Goal: Task Accomplishment & Management: Complete application form

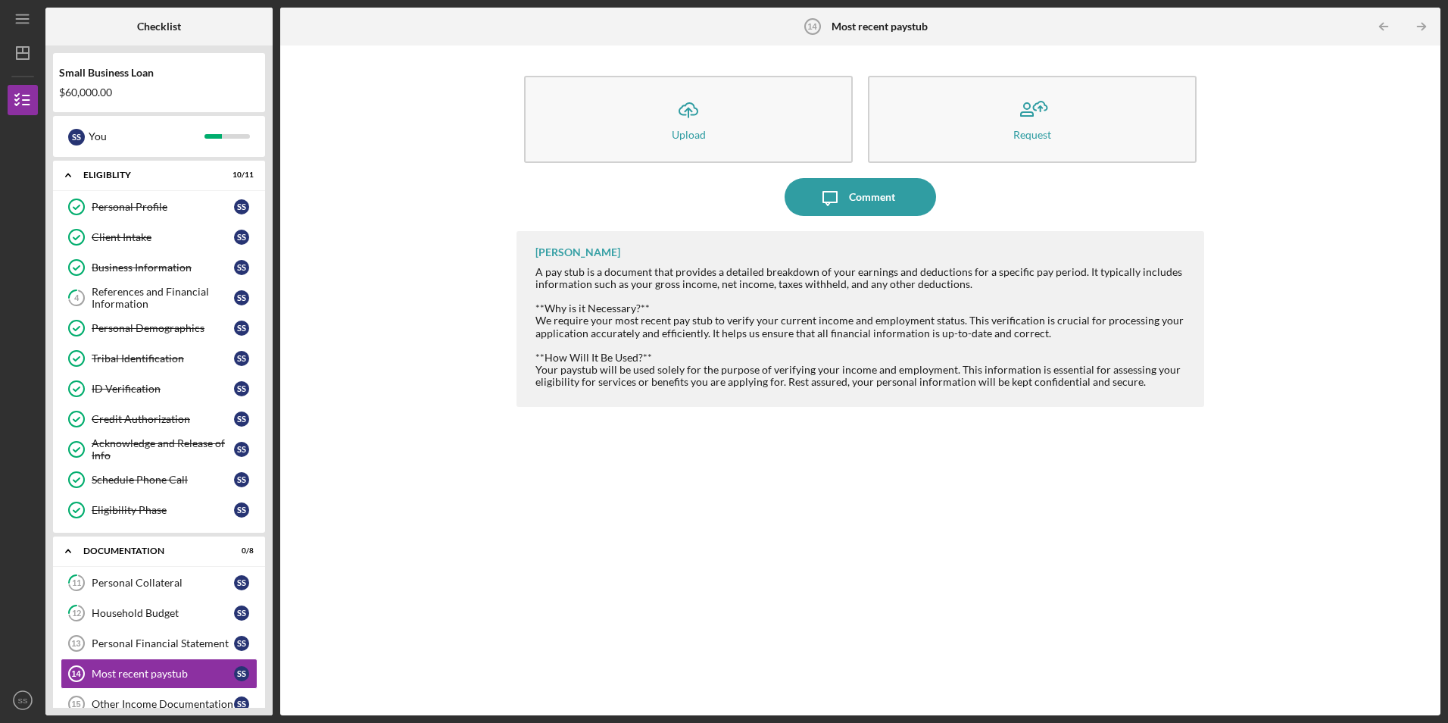
scroll to position [220, 0]
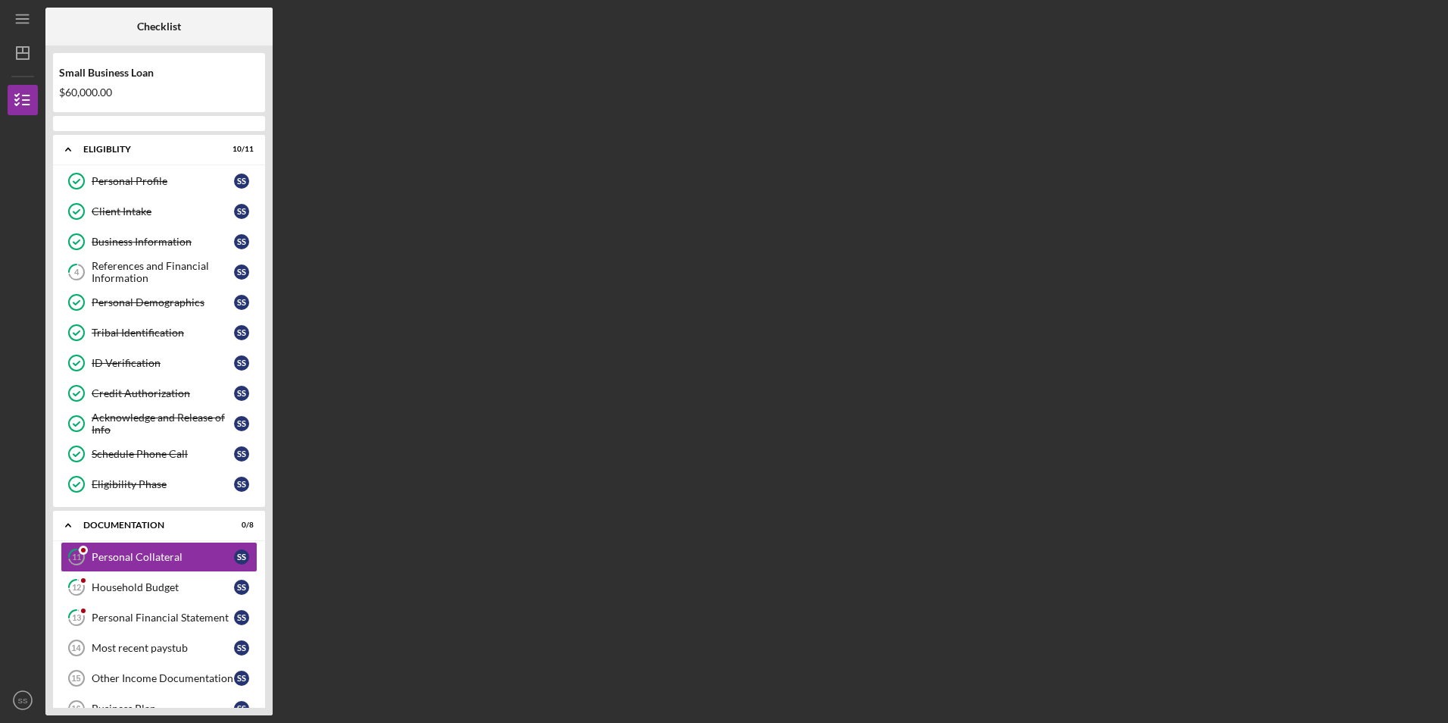
scroll to position [136, 0]
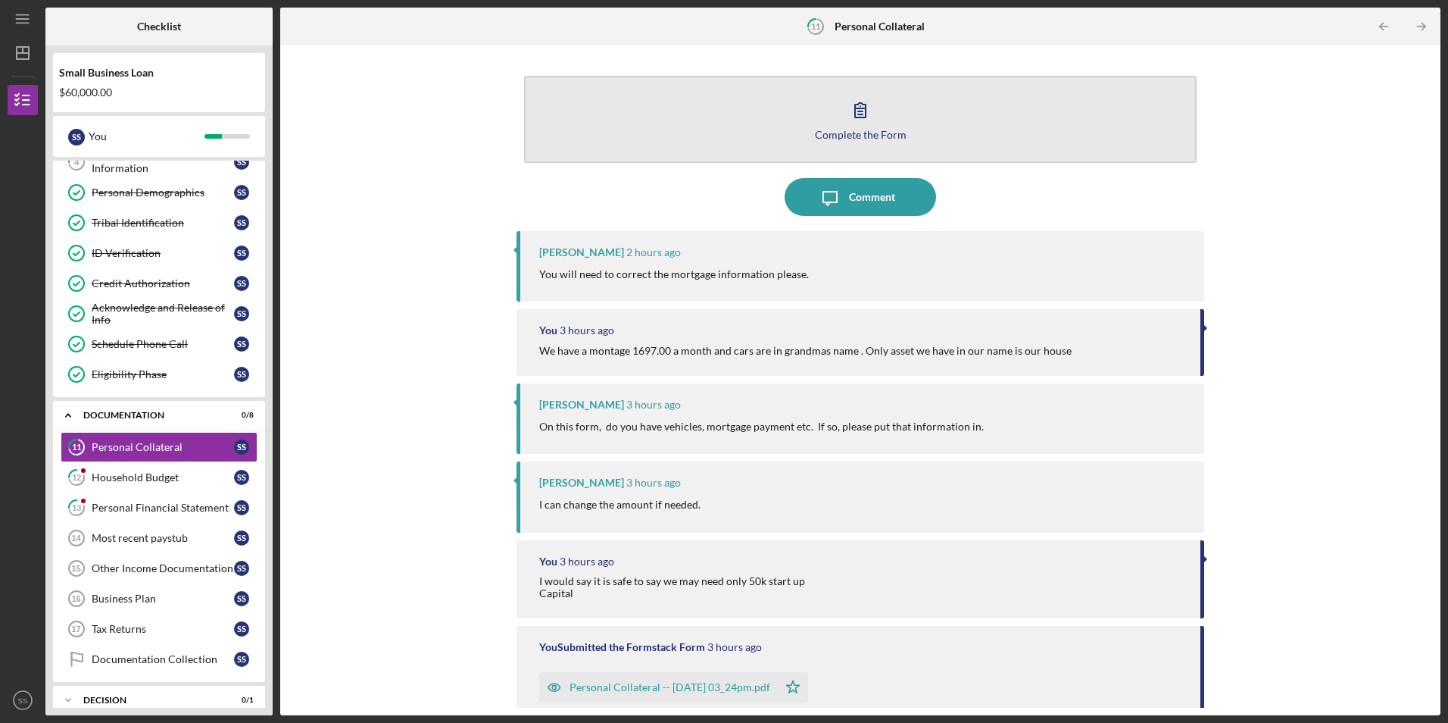
click at [844, 107] on icon "button" at bounding box center [860, 110] width 38 height 38
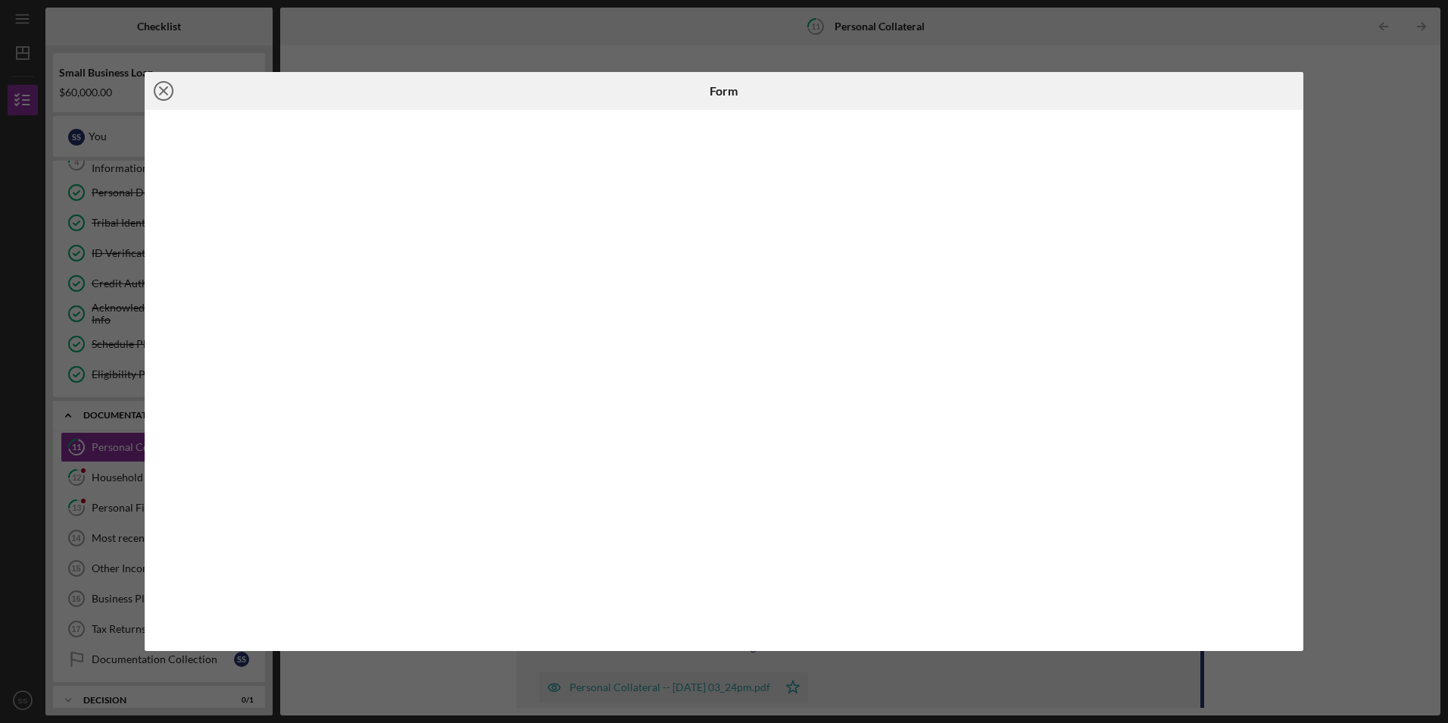
click at [159, 92] on icon "Icon/Close" at bounding box center [164, 91] width 38 height 38
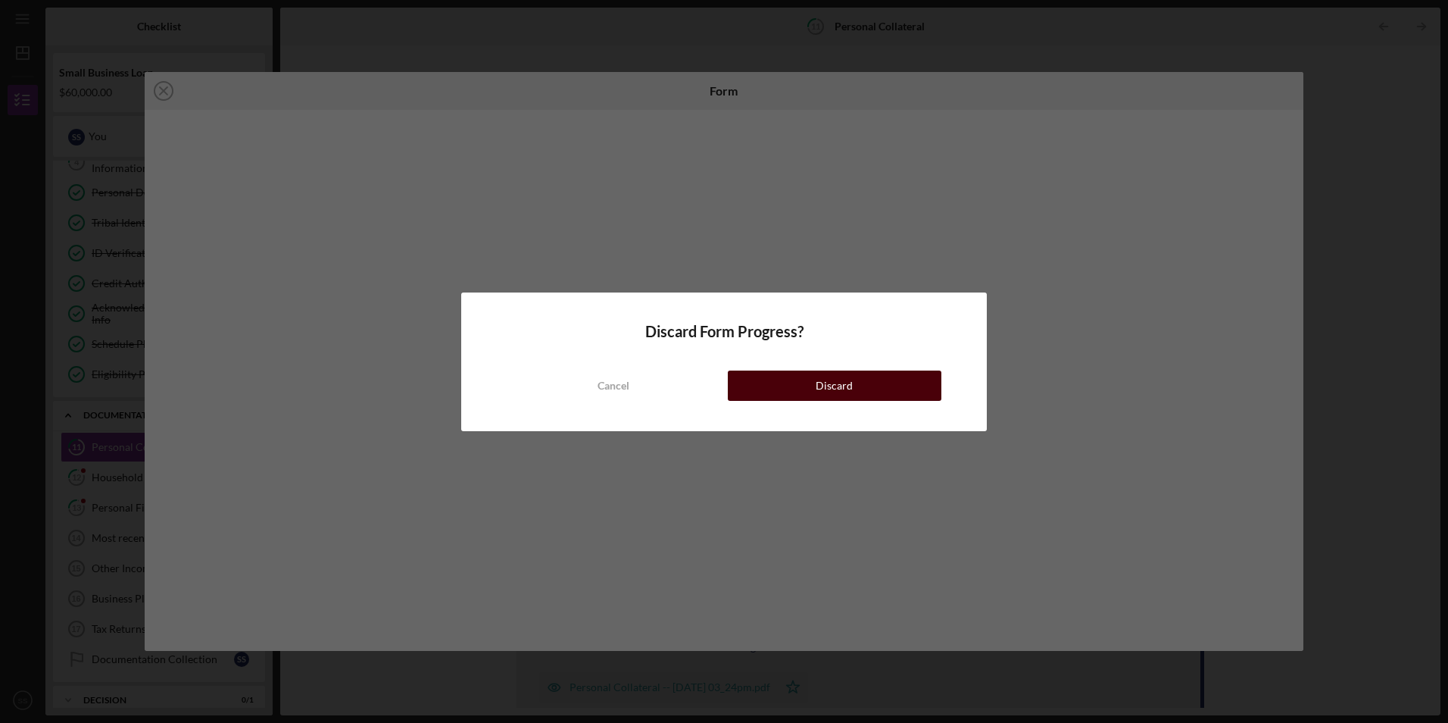
click at [776, 392] on button "Discard" at bounding box center [835, 385] width 214 height 30
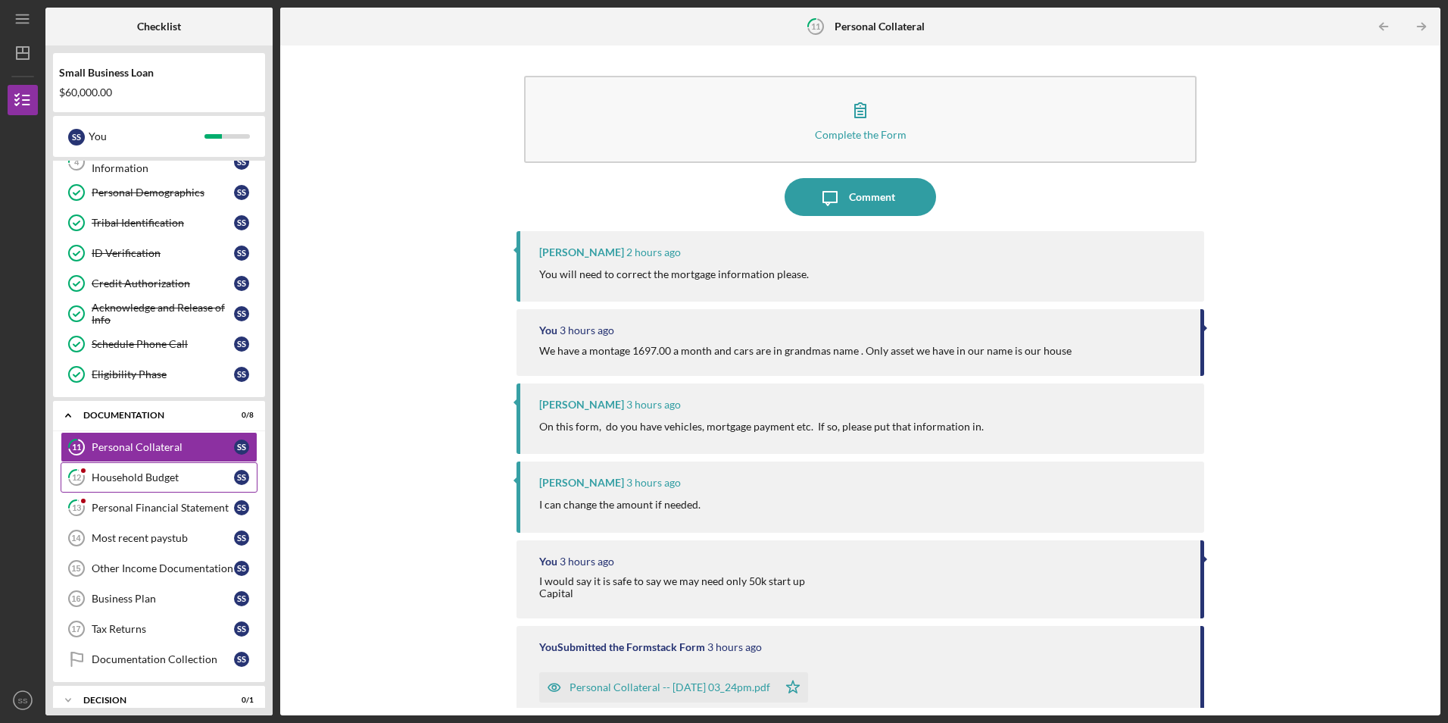
click at [161, 468] on link "12 Household Budget S S" at bounding box center [159, 477] width 197 height 30
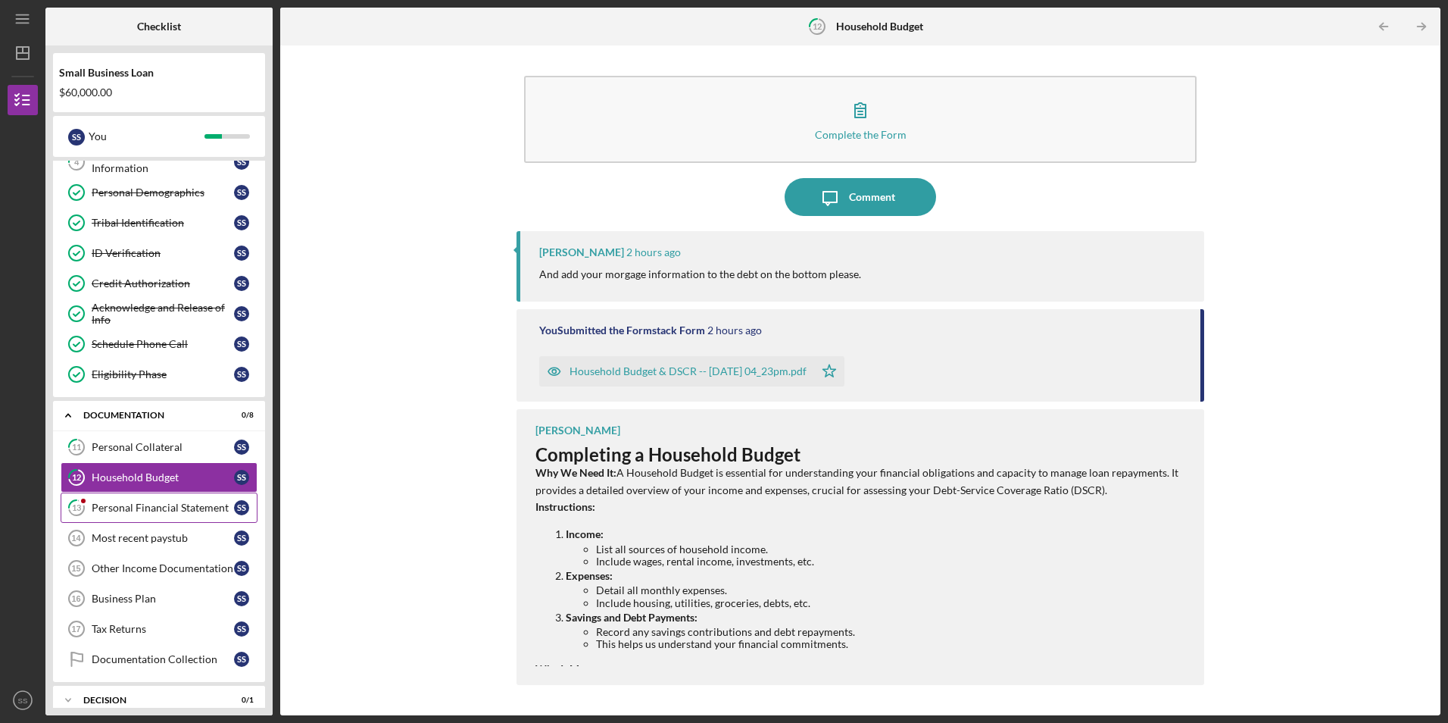
click at [121, 498] on link "13 Personal Financial Statement S S" at bounding box center [159, 507] width 197 height 30
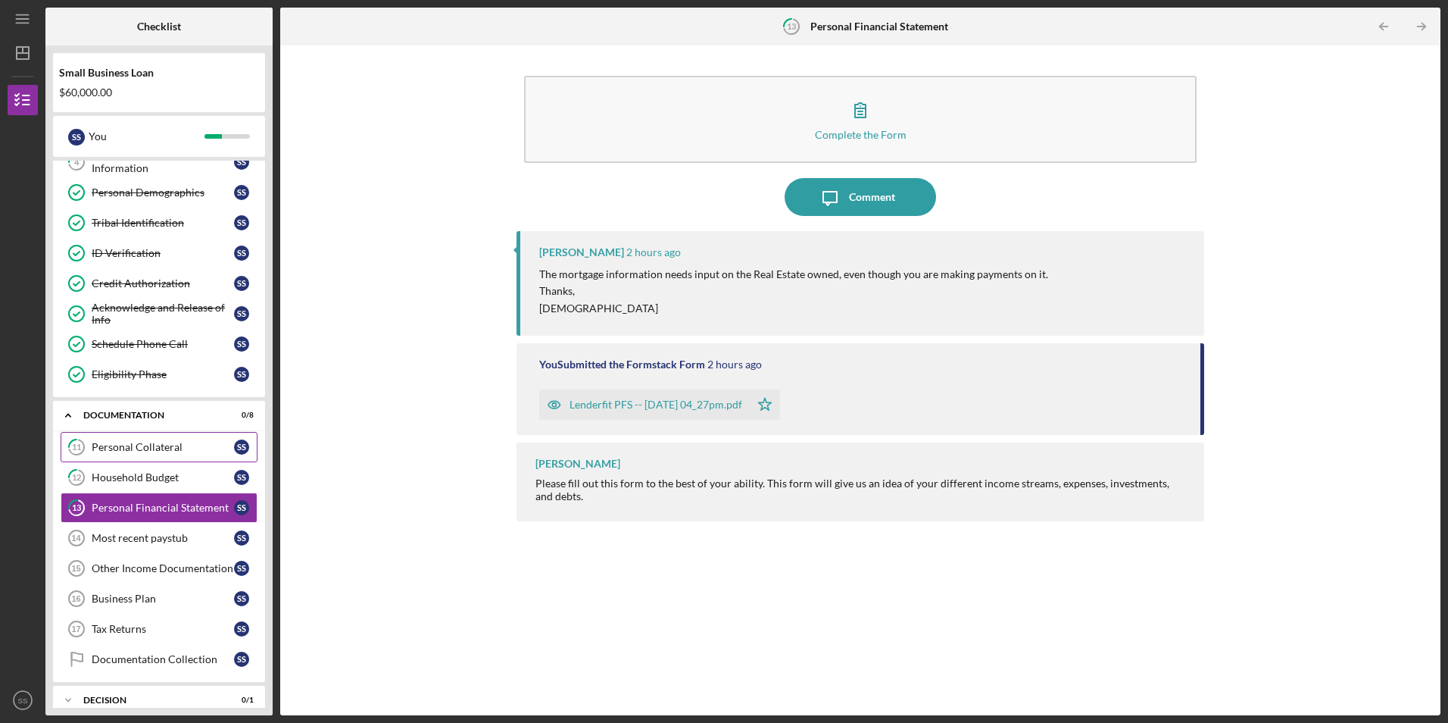
click at [111, 442] on div "Personal Collateral" at bounding box center [163, 447] width 142 height 12
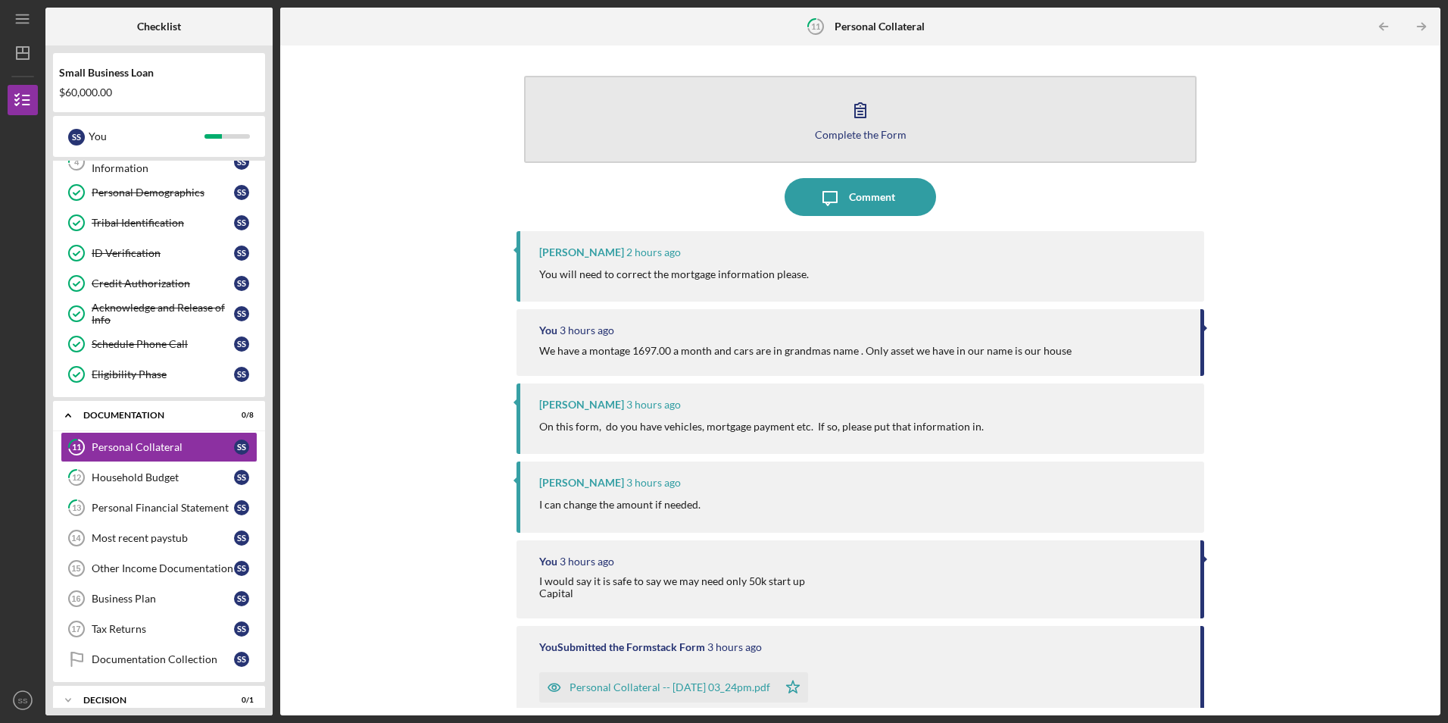
click at [848, 108] on icon "button" at bounding box center [860, 110] width 38 height 38
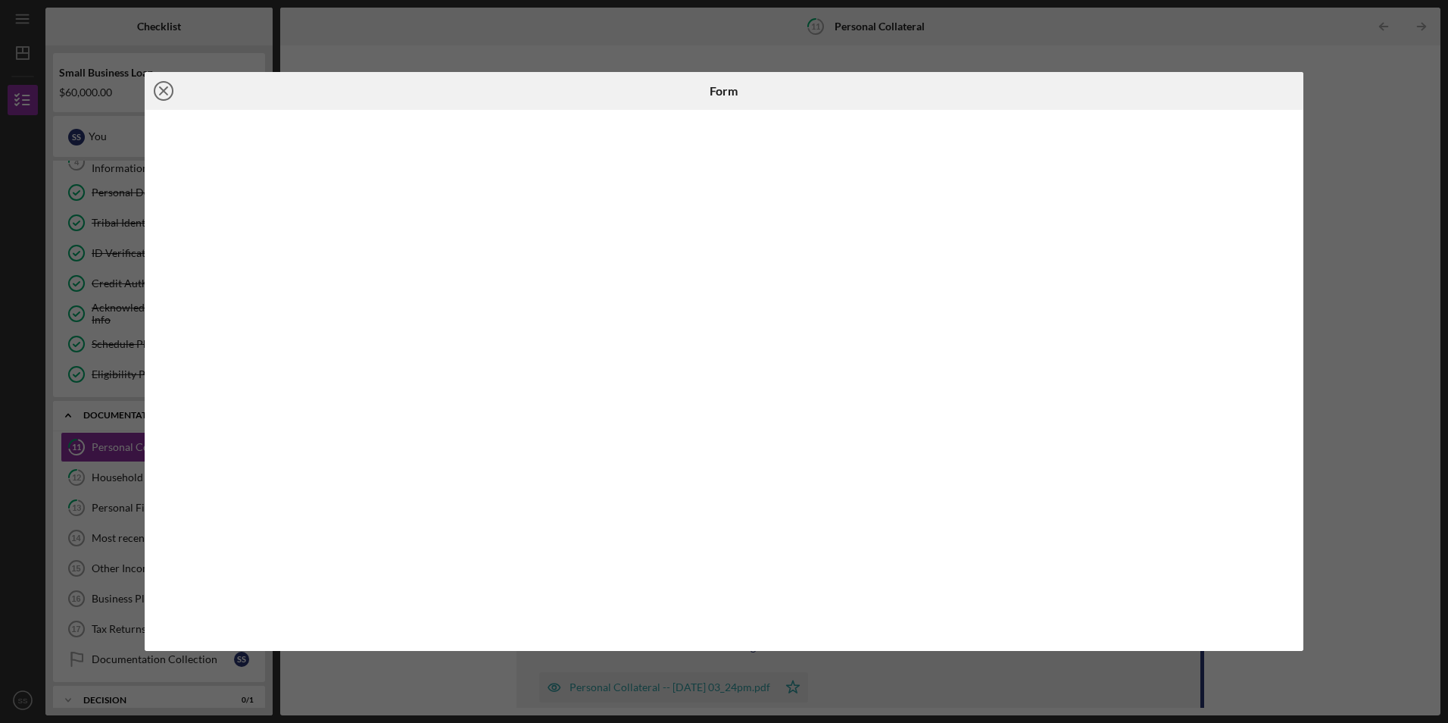
click at [155, 97] on icon "Icon/Close" at bounding box center [164, 91] width 38 height 38
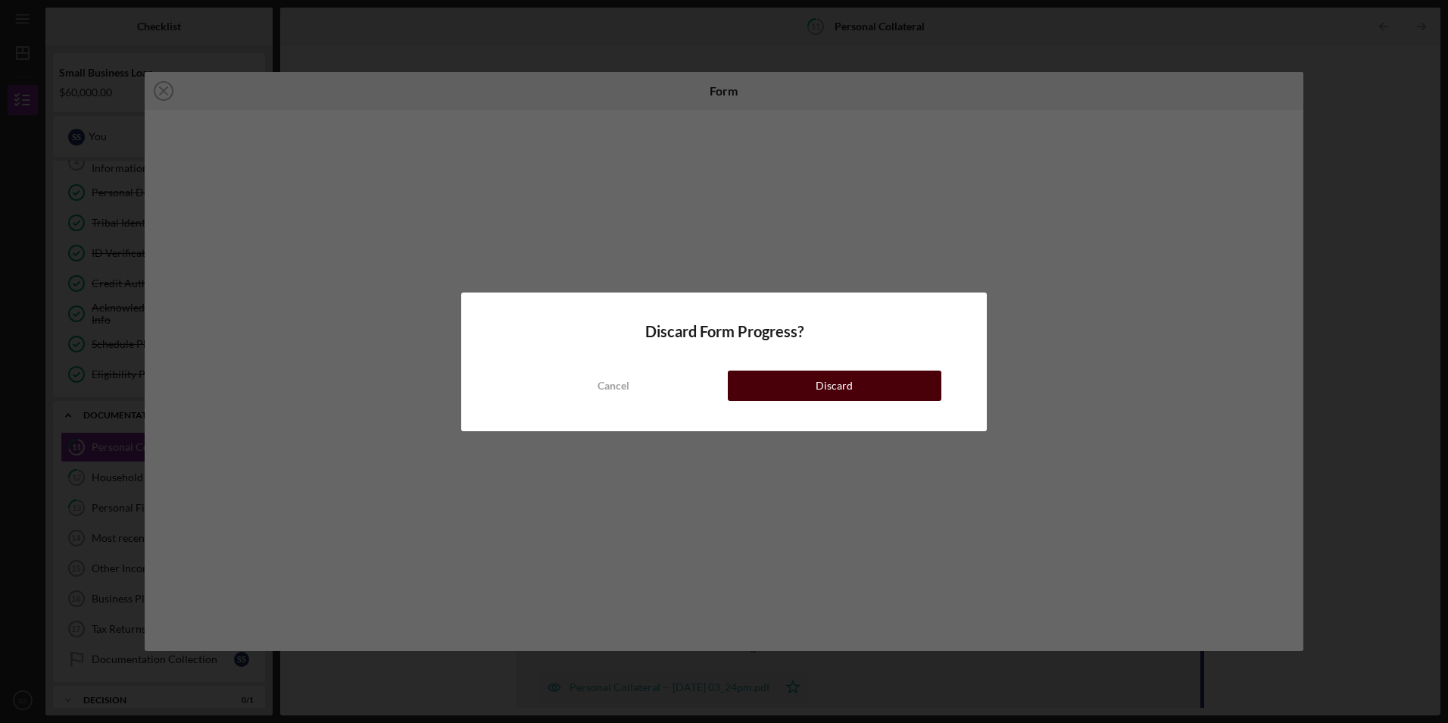
click at [749, 377] on button "Discard" at bounding box center [835, 385] width 214 height 30
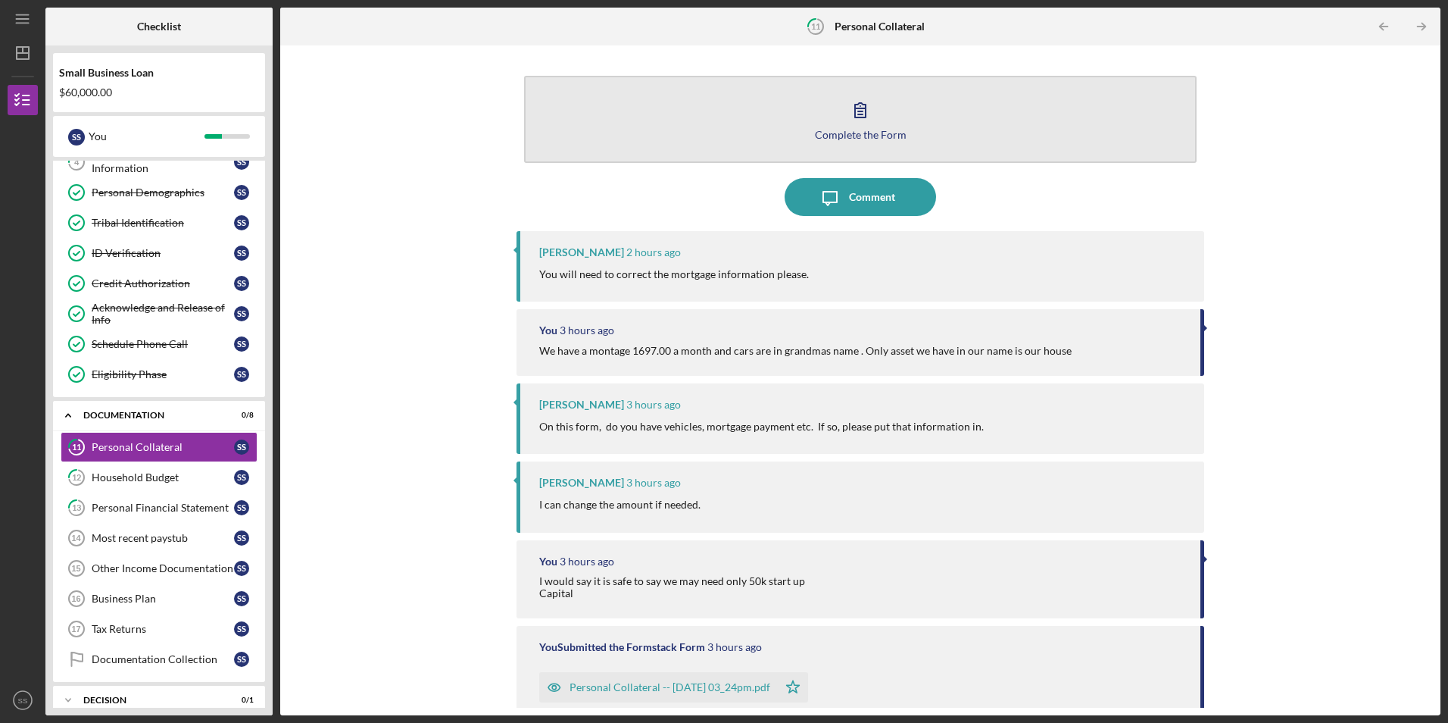
click at [850, 108] on icon "button" at bounding box center [860, 110] width 38 height 38
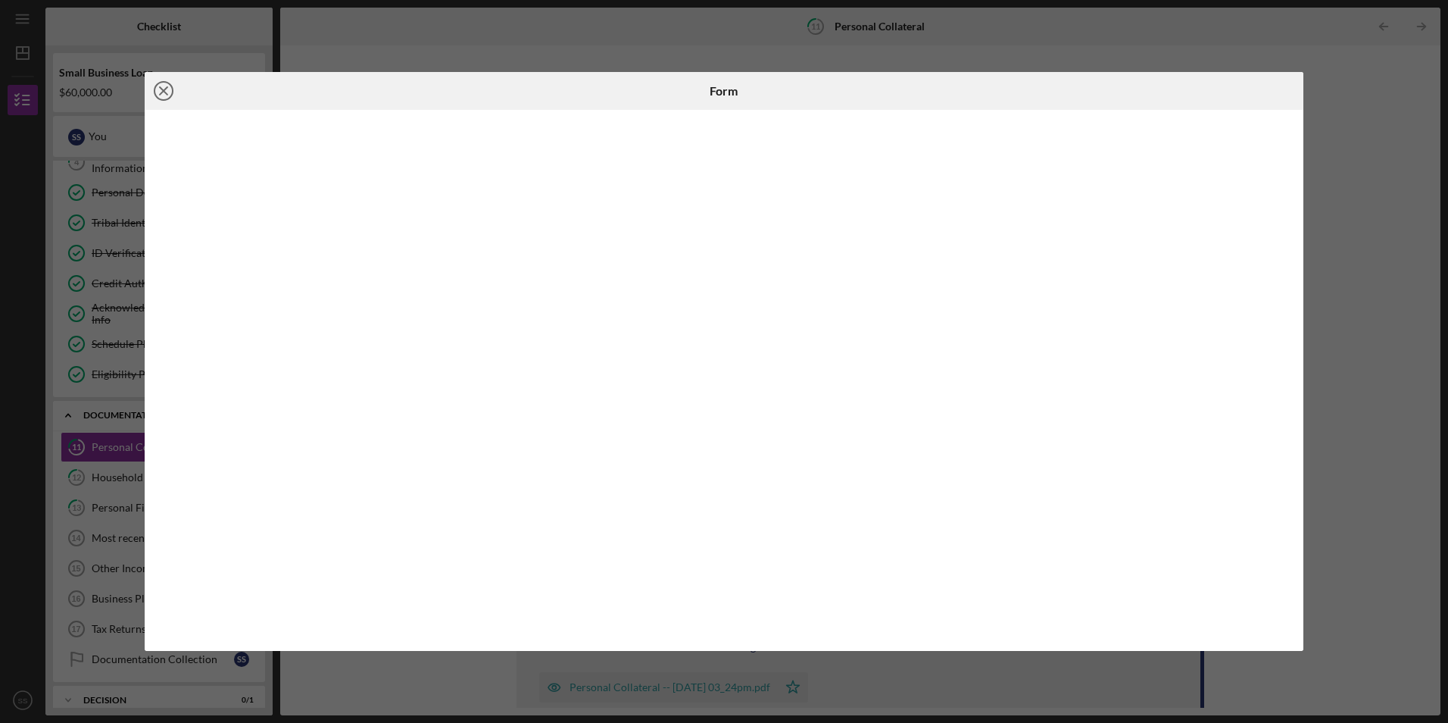
click at [165, 89] on icon "Icon/Close" at bounding box center [164, 91] width 38 height 38
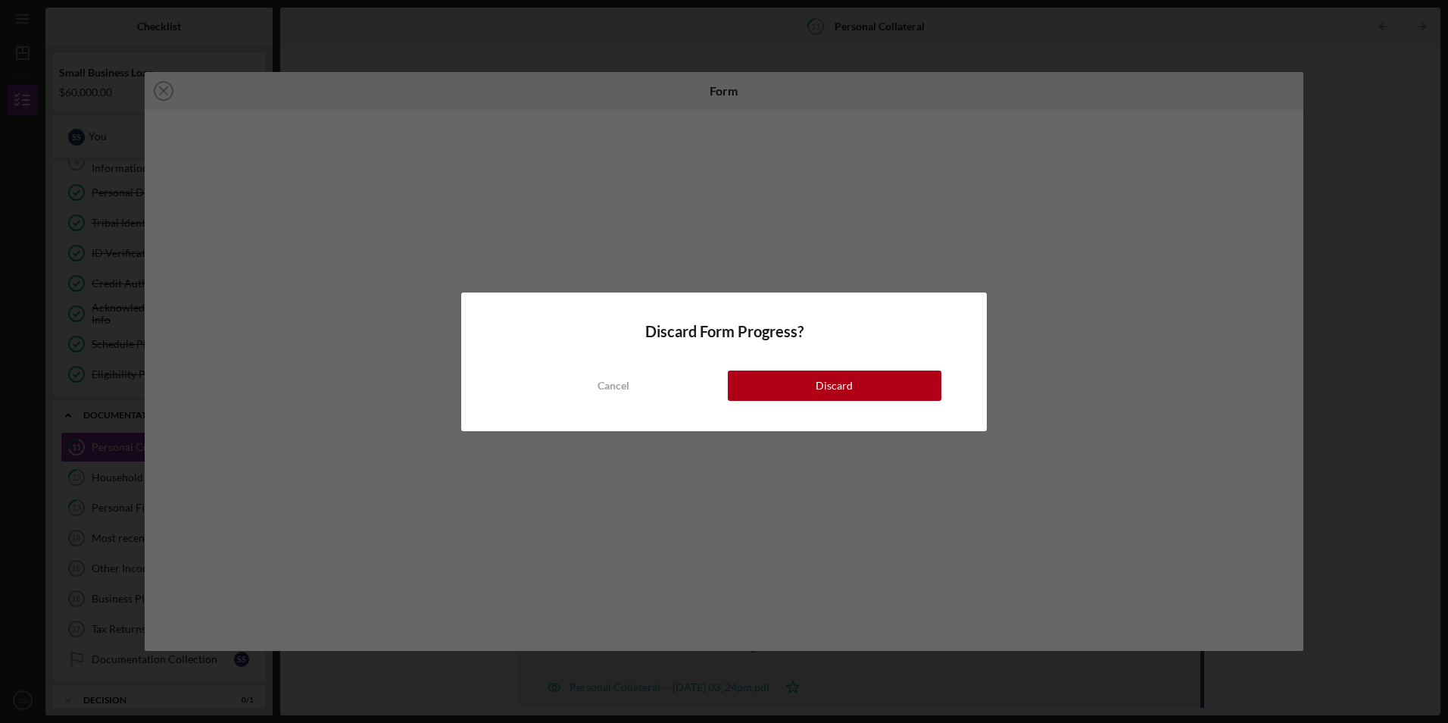
click at [786, 376] on button "Discard" at bounding box center [835, 385] width 214 height 30
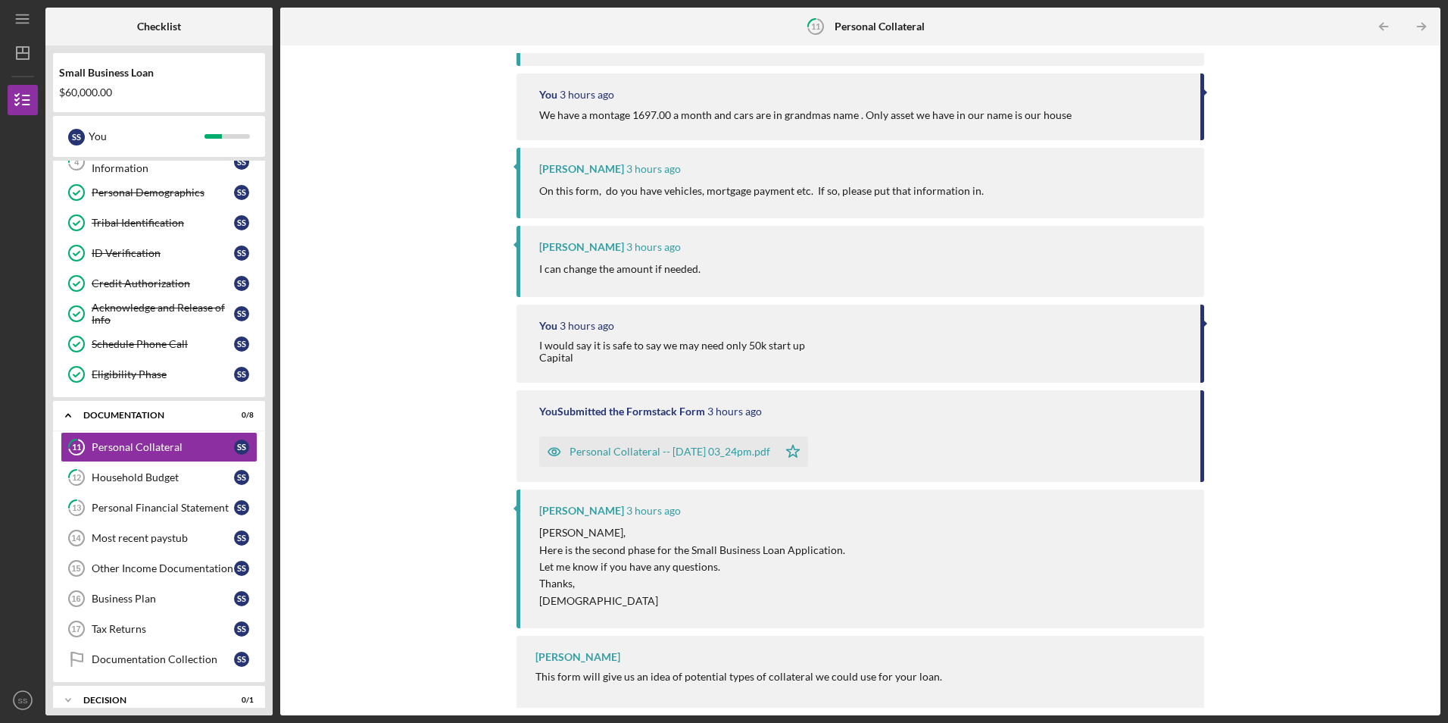
scroll to position [239, 0]
click at [174, 480] on div "Household Budget" at bounding box center [163, 477] width 142 height 12
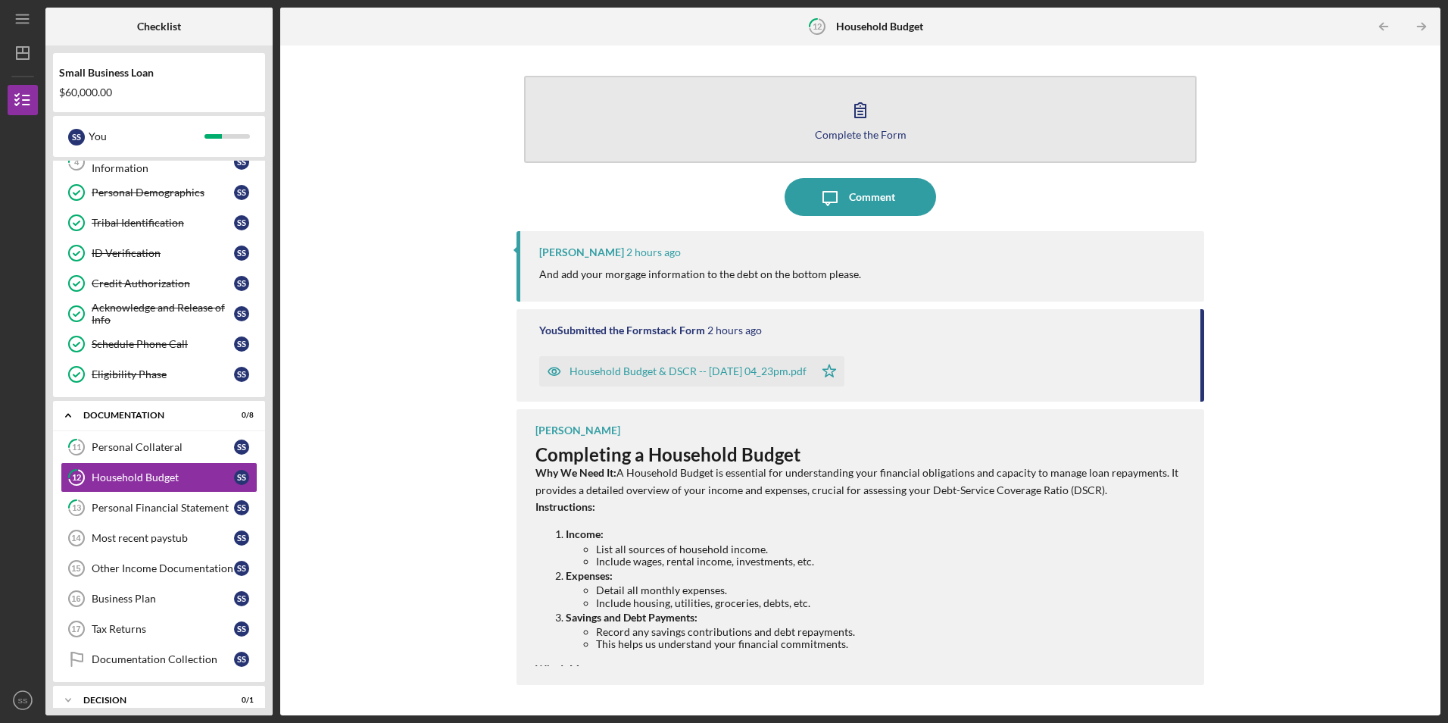
click at [847, 116] on icon "button" at bounding box center [860, 110] width 38 height 38
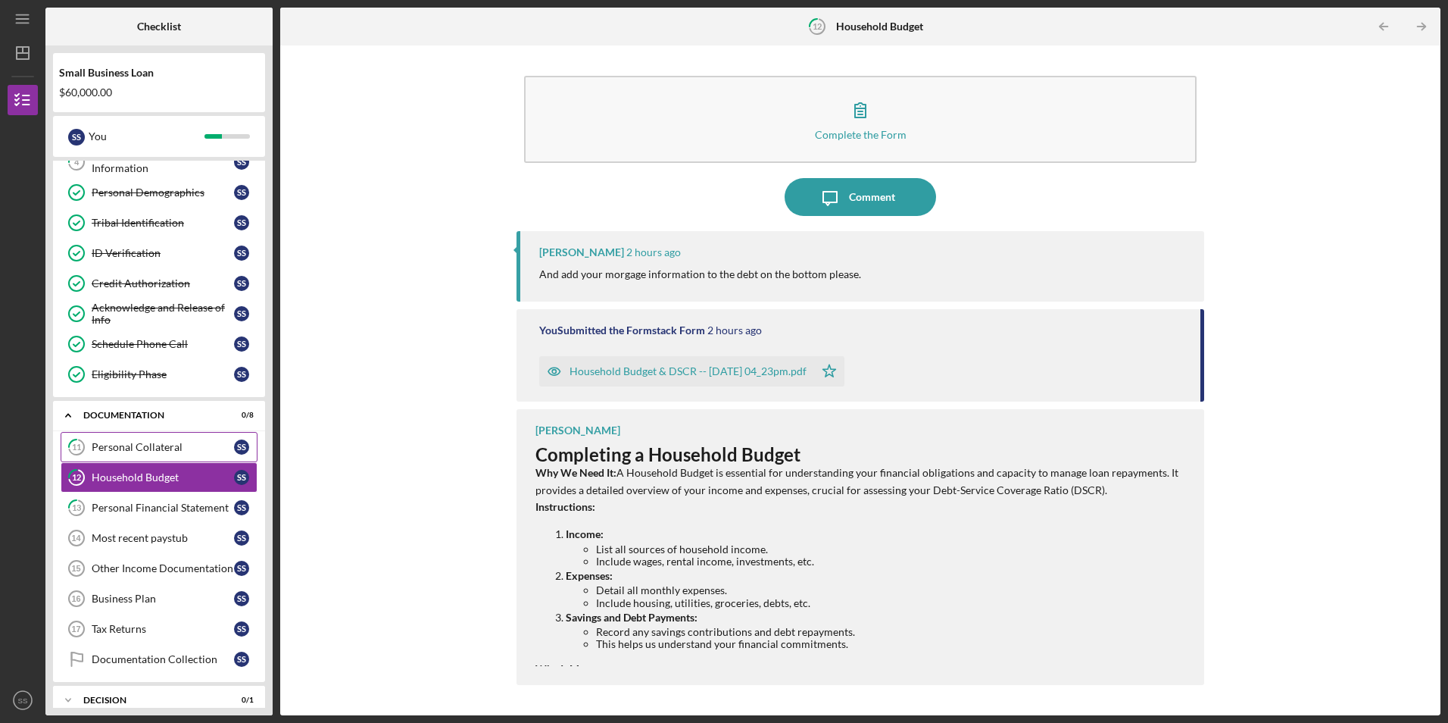
click at [139, 449] on div "Personal Collateral" at bounding box center [163, 447] width 142 height 12
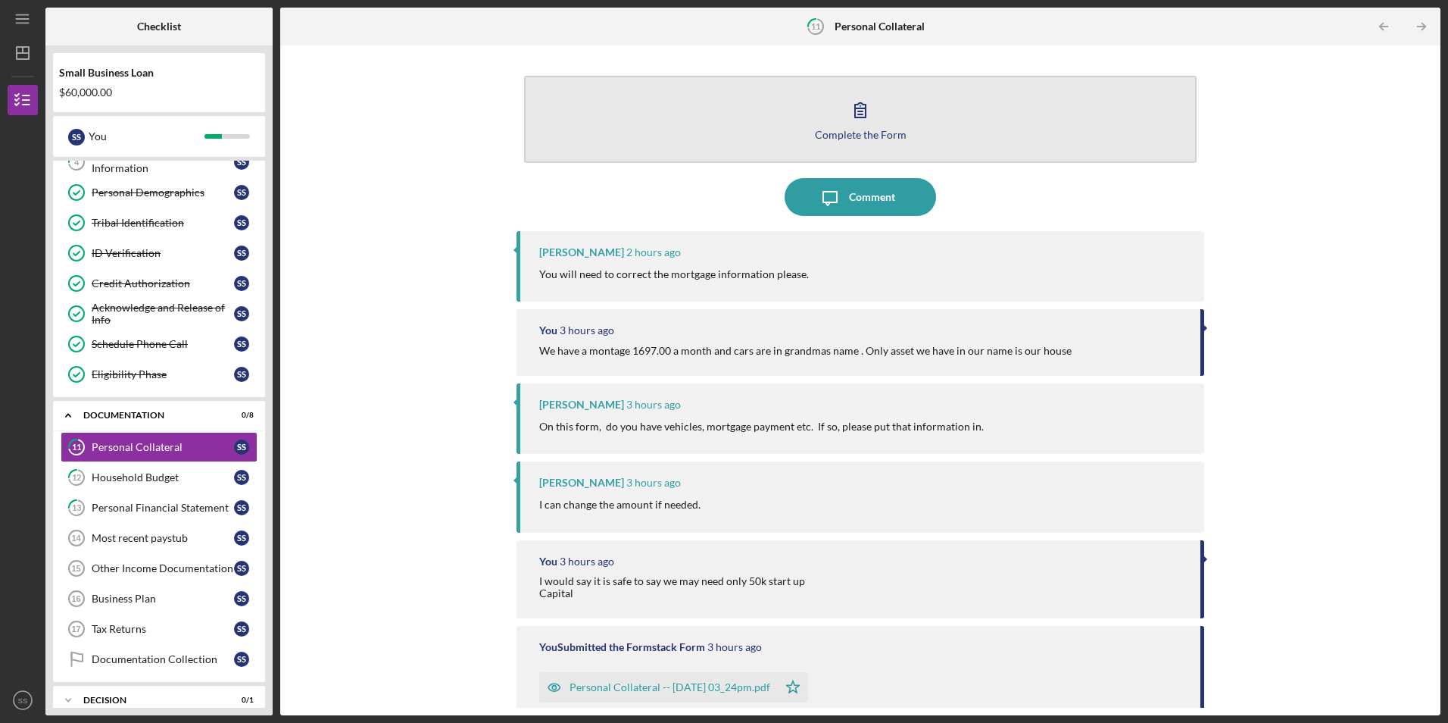
click at [856, 107] on icon "button" at bounding box center [860, 110] width 38 height 38
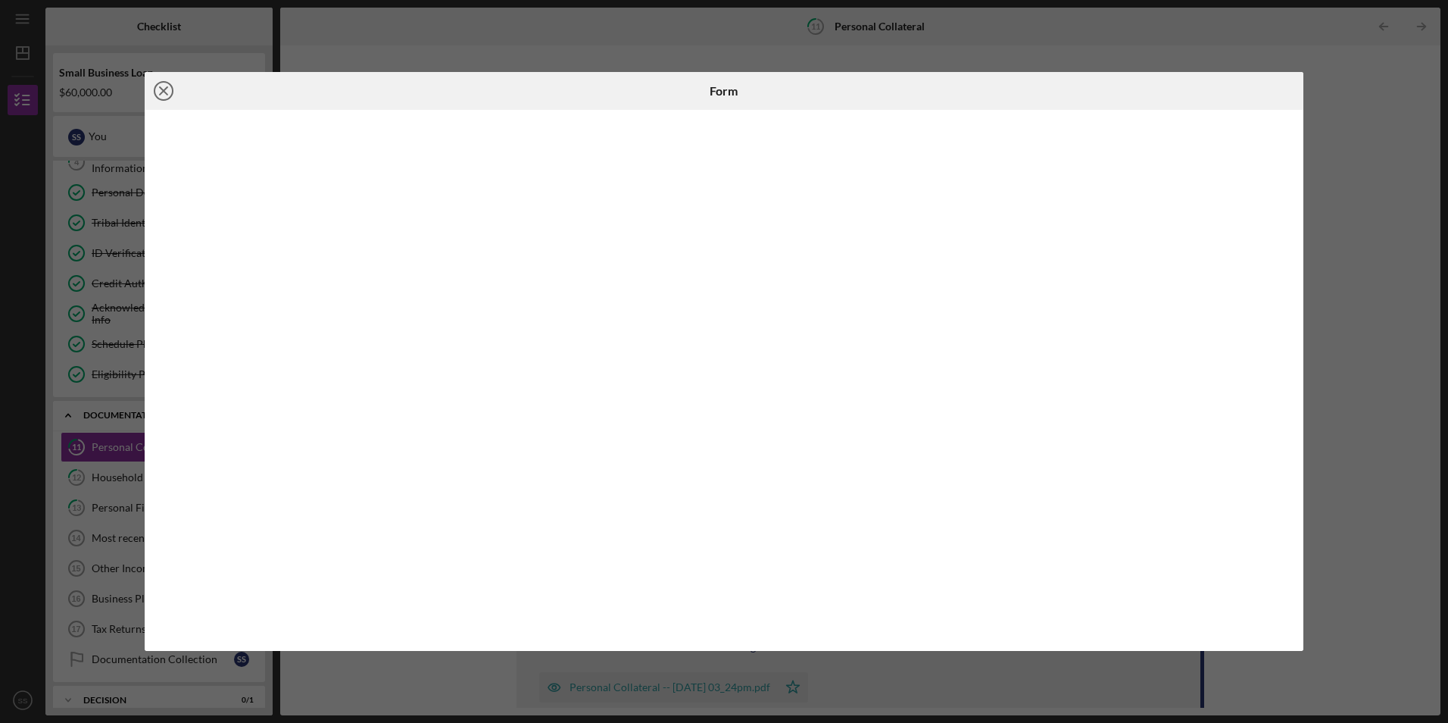
click at [157, 90] on icon "Icon/Close" at bounding box center [164, 91] width 38 height 38
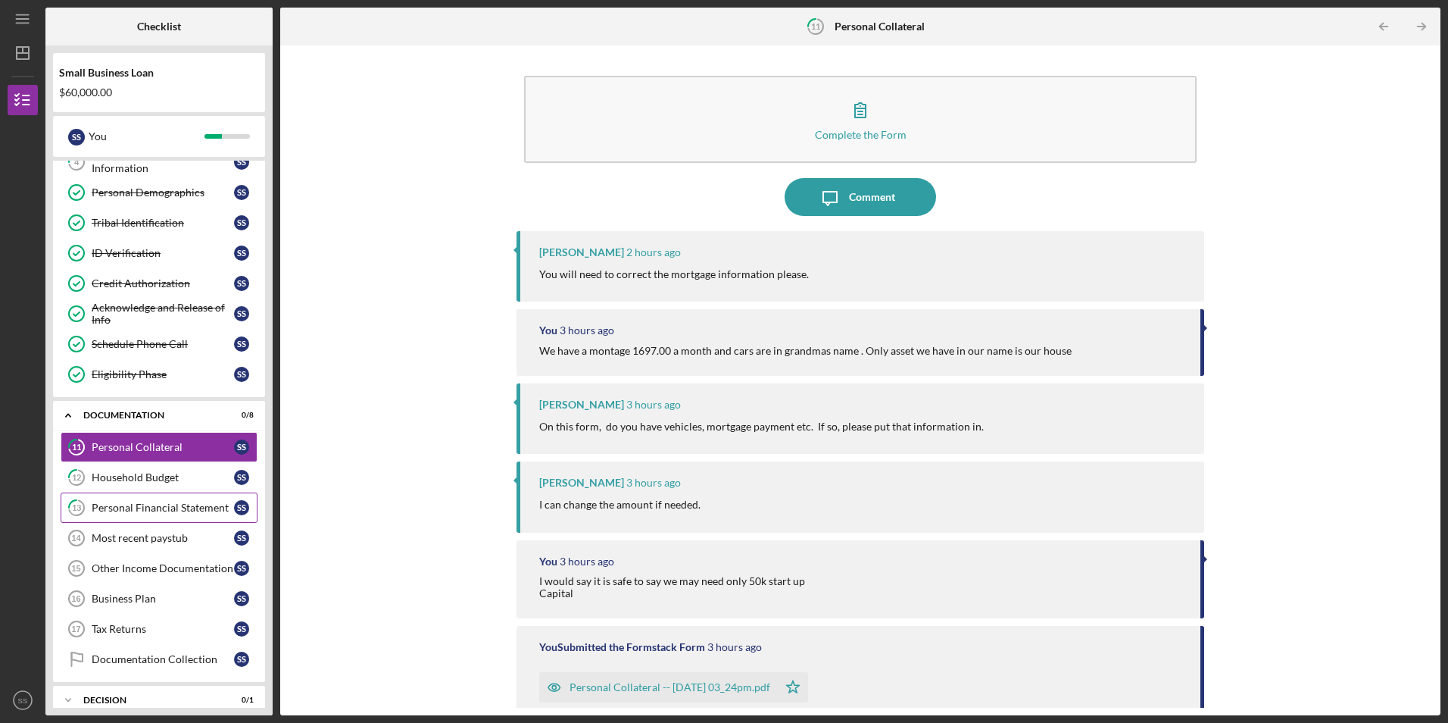
click at [214, 510] on div "Personal Financial Statement" at bounding box center [163, 507] width 142 height 12
